Goal: Information Seeking & Learning: Learn about a topic

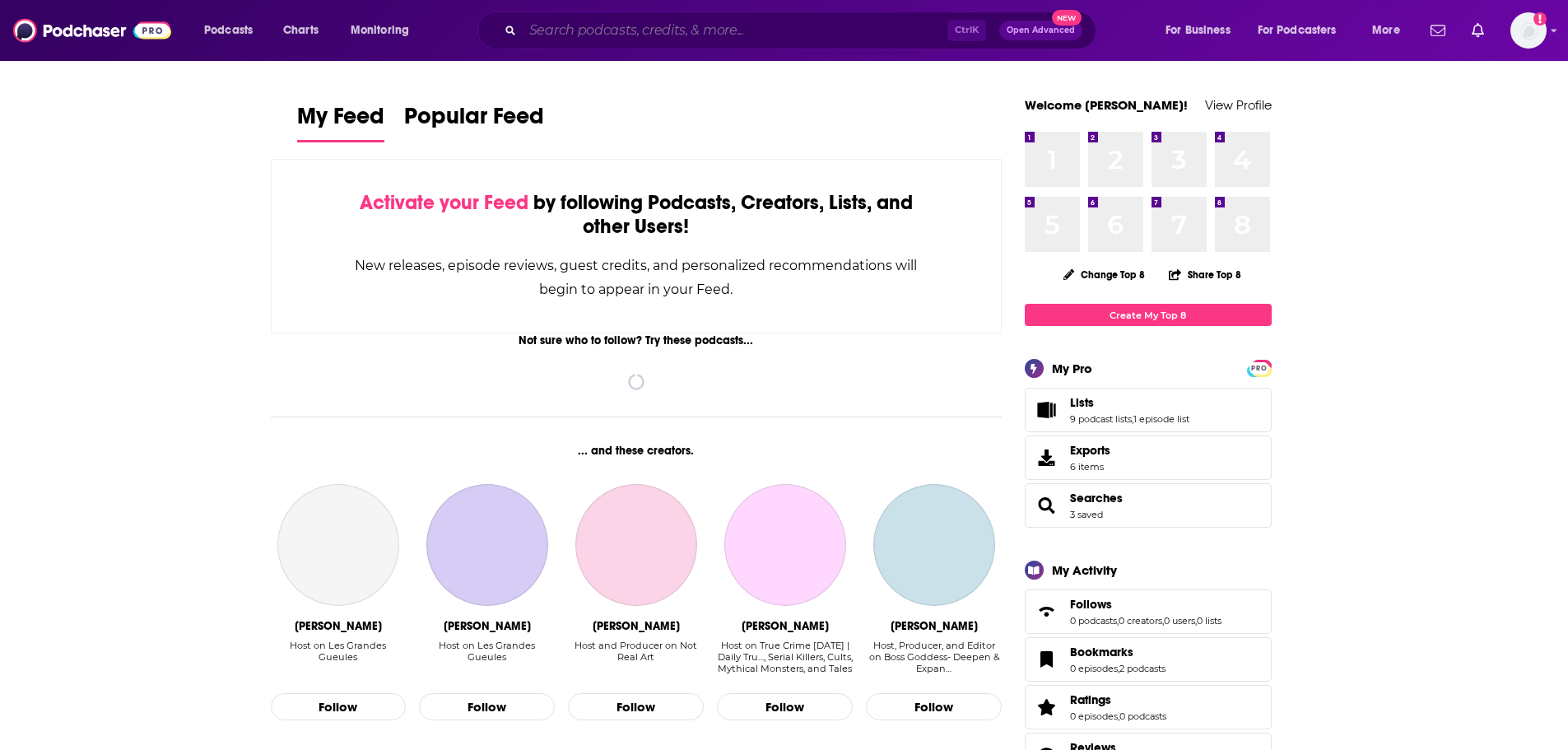
click at [698, 21] on input "Search podcasts, credits, & more..." at bounding box center [735, 30] width 424 height 26
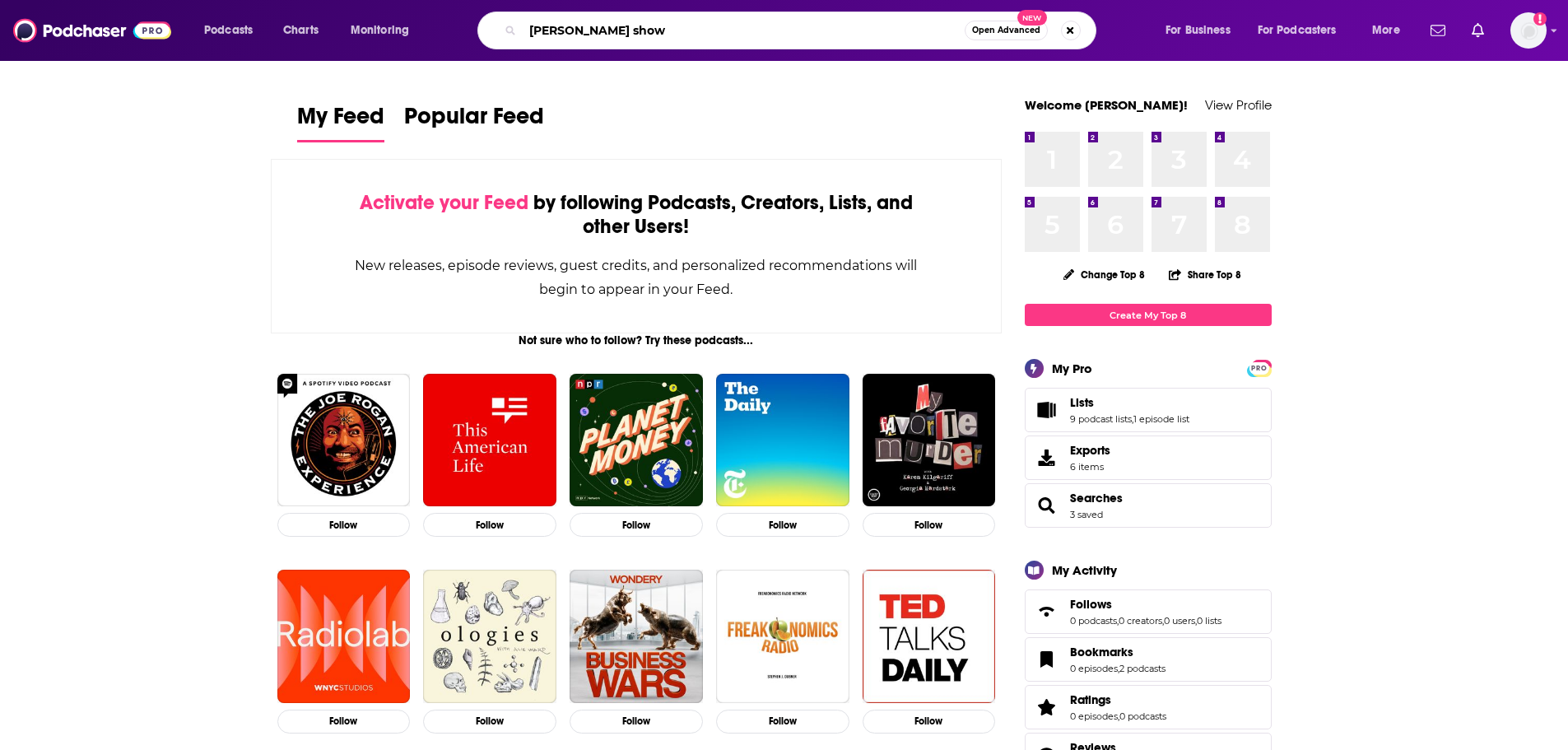
click at [557, 35] on input "[PERSON_NAME] show" at bounding box center [744, 30] width 442 height 26
type input "[PERSON_NAME] show"
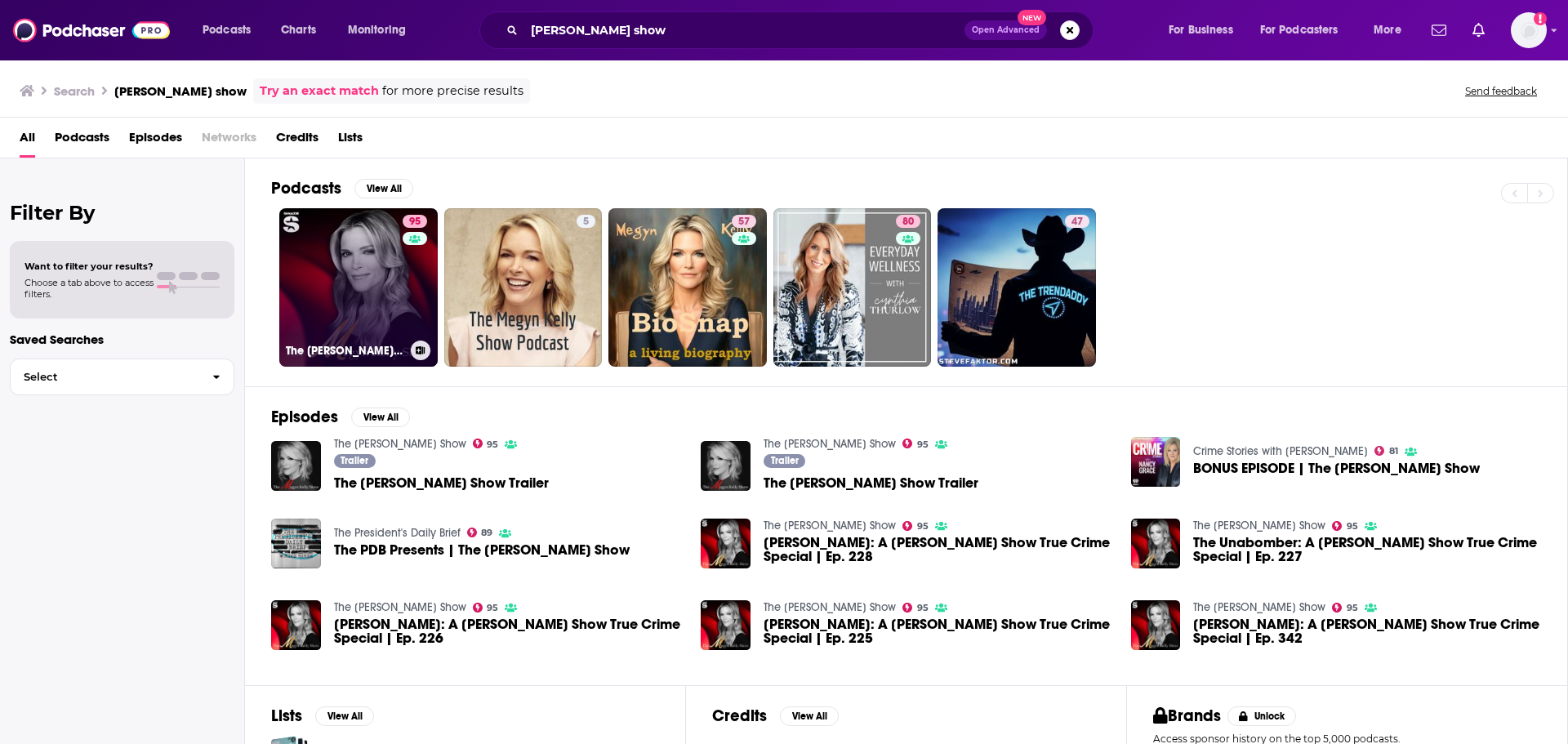
click at [373, 242] on link "95 The [PERSON_NAME] Show" at bounding box center [359, 288] width 158 height 158
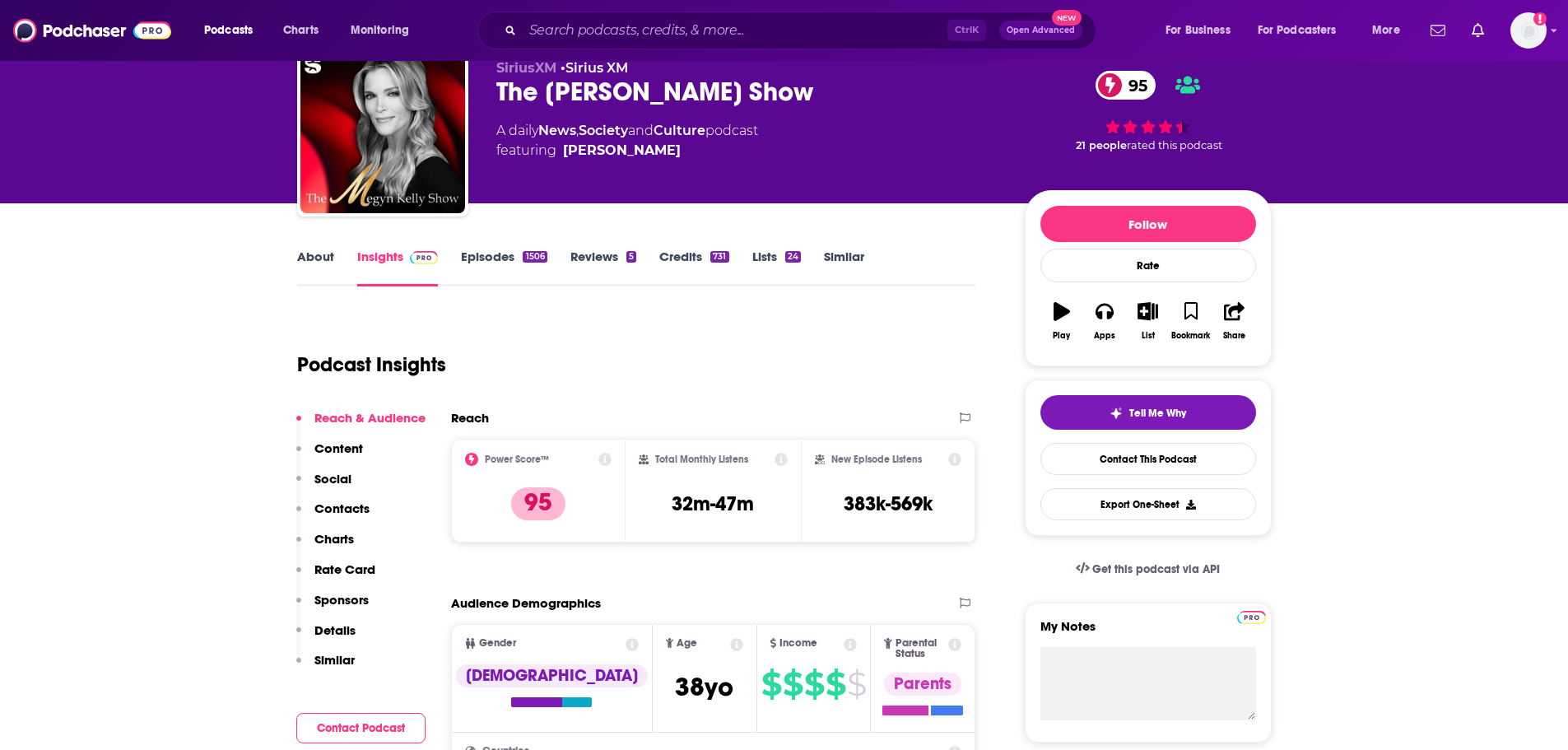
scroll to position [164, 0]
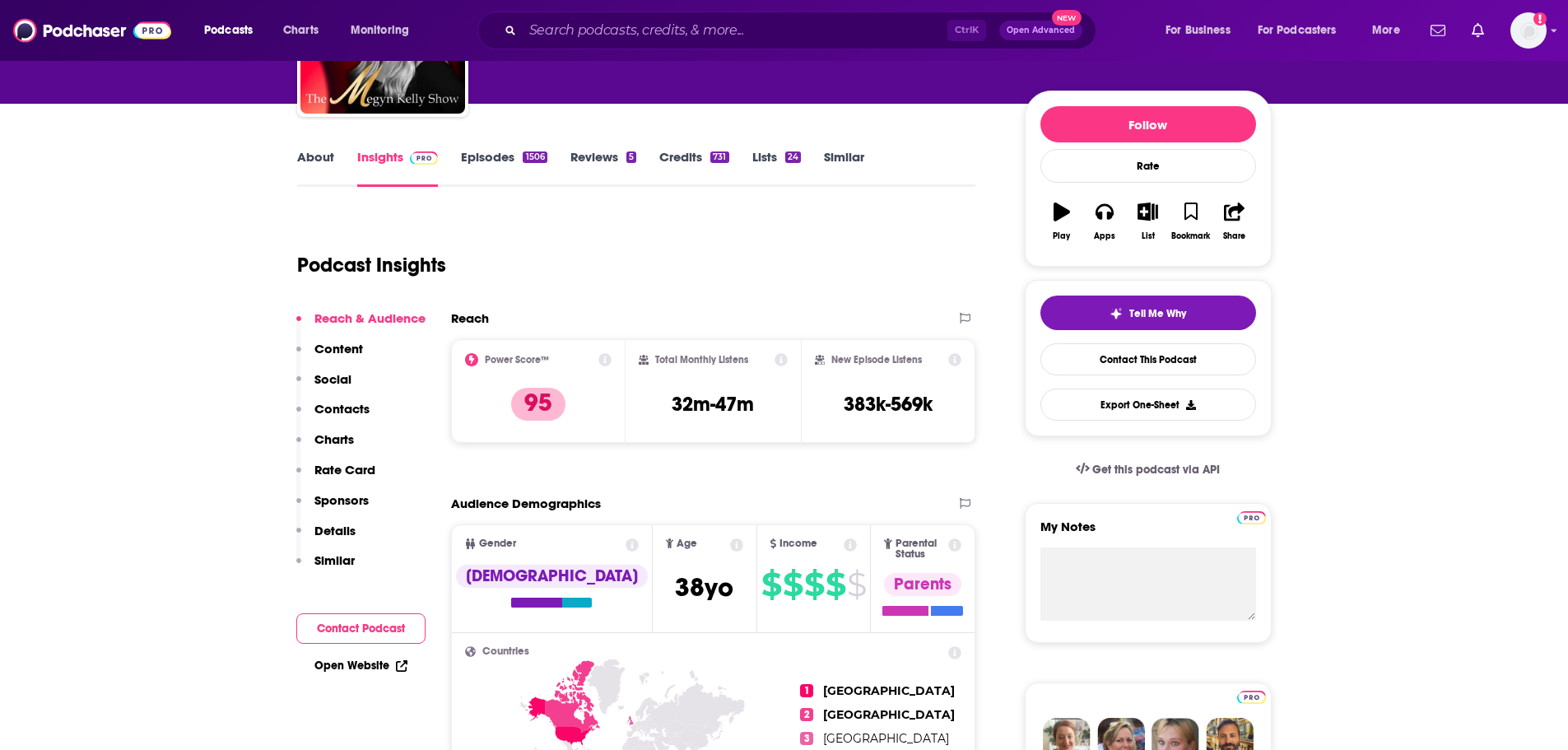
click at [357, 408] on p "Contacts" at bounding box center [342, 408] width 55 height 16
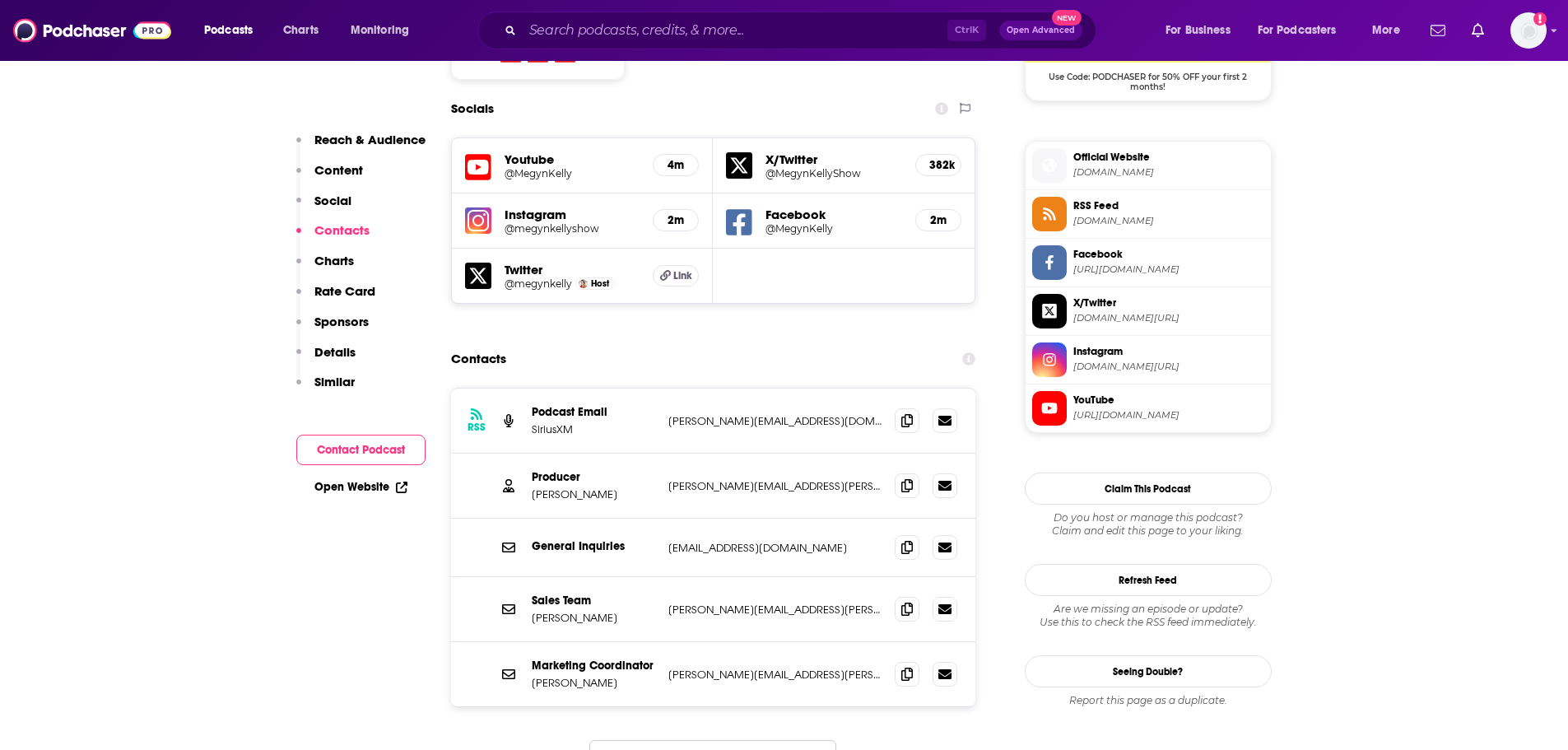
scroll to position [1428, 0]
